Goal: Find specific page/section: Find specific page/section

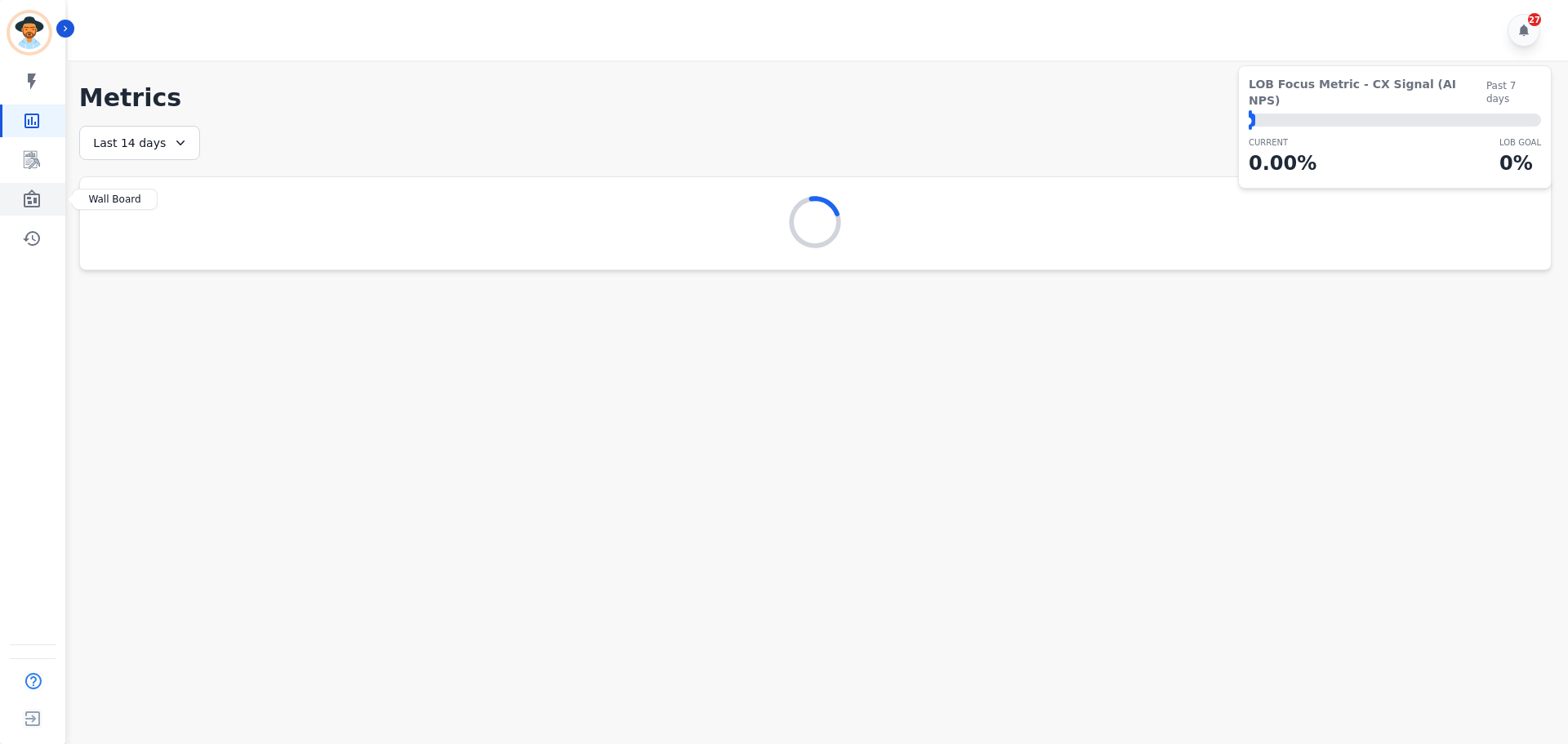
click at [51, 193] on link "Sidebar" at bounding box center [34, 199] width 63 height 33
